Goal: Task Accomplishment & Management: Complete application form

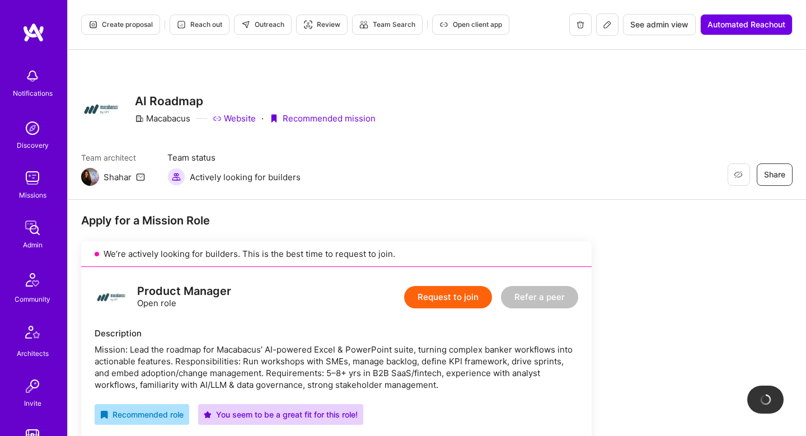
scroll to position [607, 0]
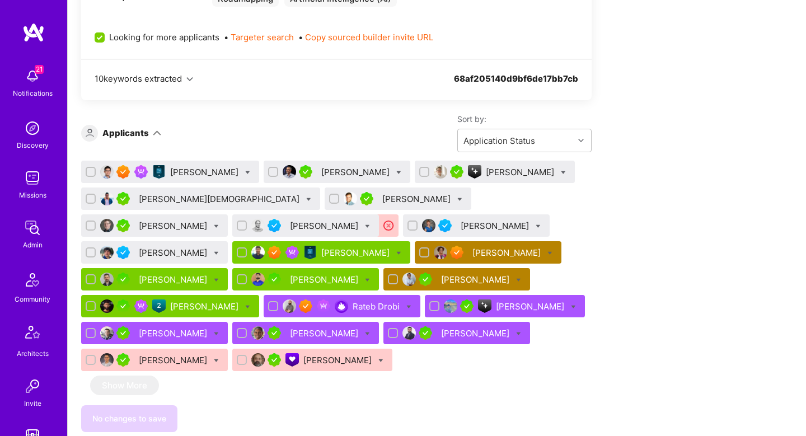
click at [98, 36] on input "Looking for more applicants" at bounding box center [101, 38] width 10 height 10
checkbox input "false"
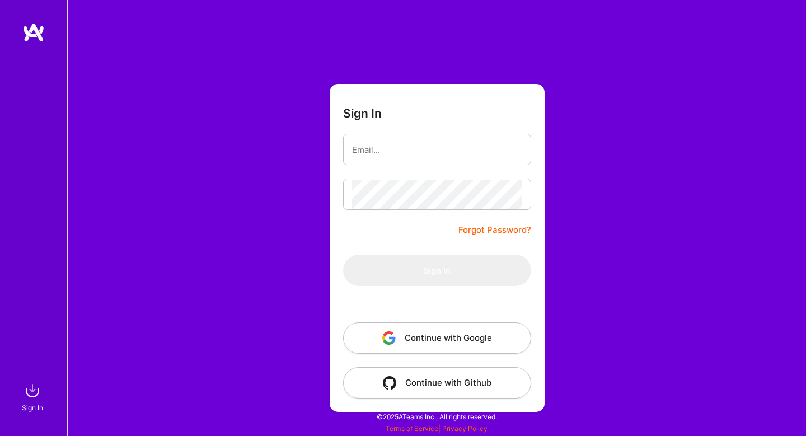
click at [444, 338] on button "Continue with Google" at bounding box center [437, 337] width 188 height 31
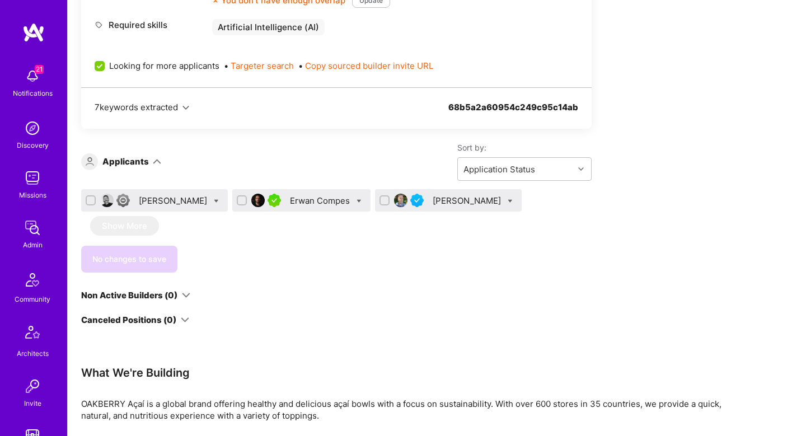
scroll to position [615, 0]
